Goal: Task Accomplishment & Management: Manage account settings

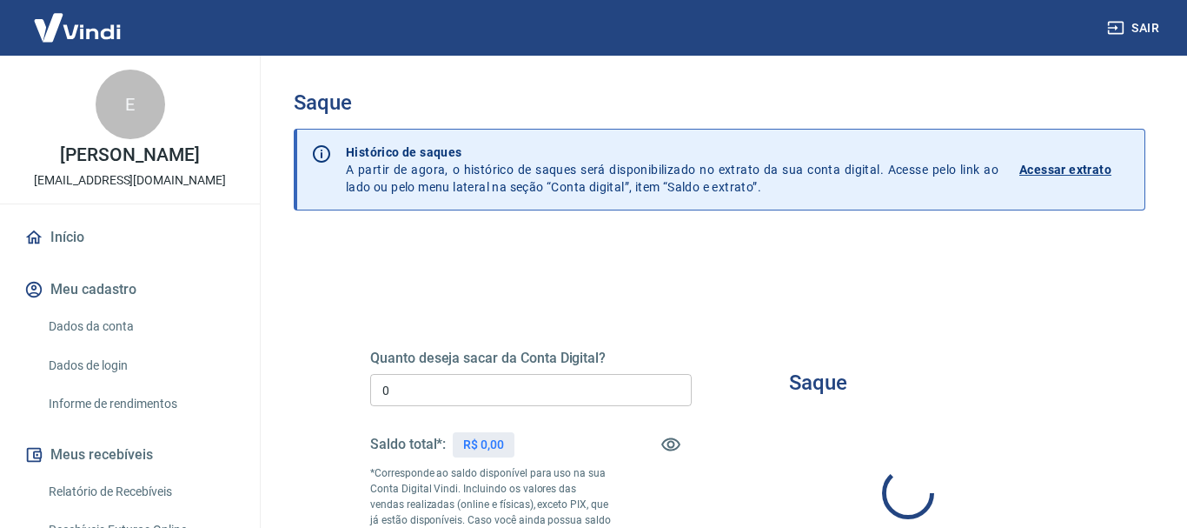
type input "R$ 0,00"
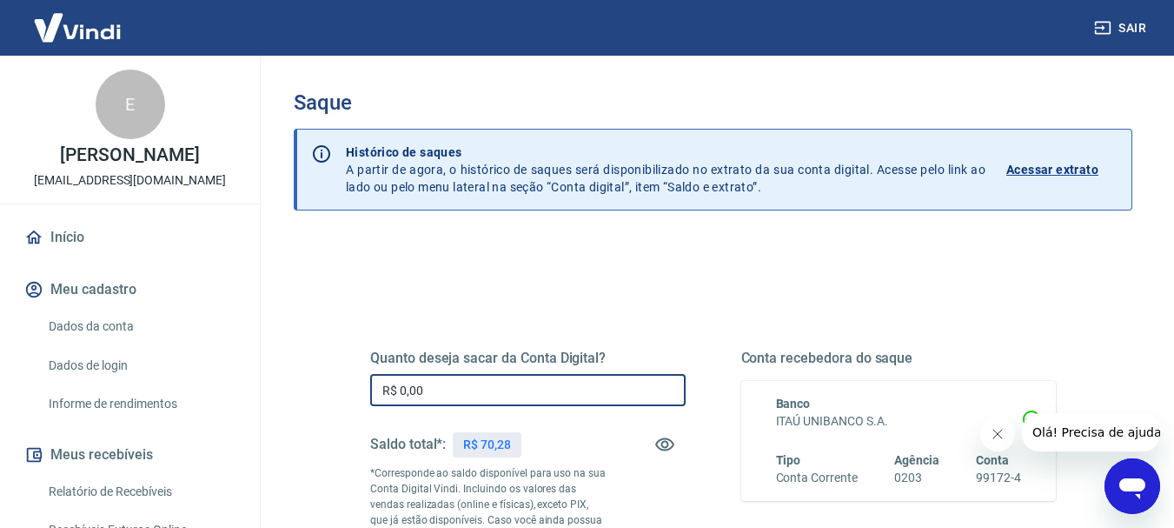
drag, startPoint x: 396, startPoint y: 393, endPoint x: 468, endPoint y: 393, distance: 72.1
click at [468, 393] on input "R$ 0,00" at bounding box center [527, 390] width 315 height 32
